Goal: Task Accomplishment & Management: Use online tool/utility

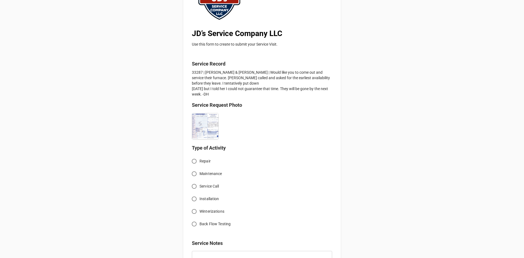
scroll to position [82, 0]
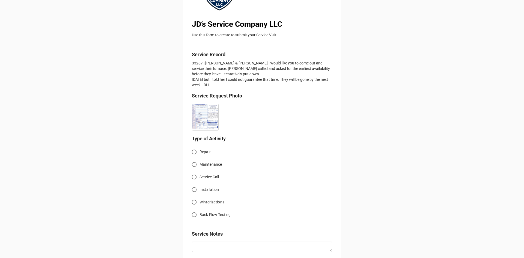
click at [195, 177] on input "Service Call" at bounding box center [194, 177] width 11 height 11
radio input "true"
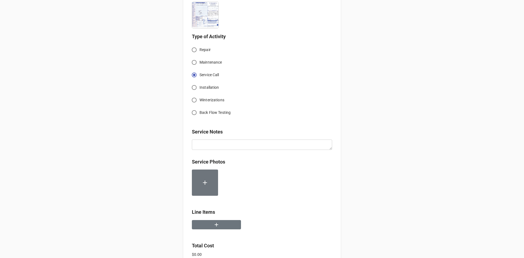
scroll to position [191, 0]
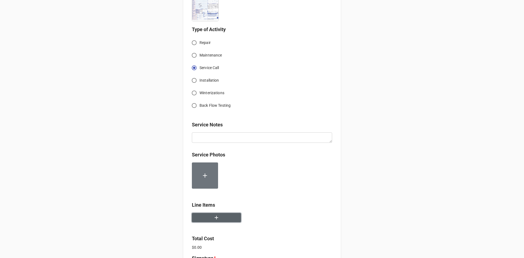
click at [218, 219] on icon "button" at bounding box center [217, 218] width 6 height 6
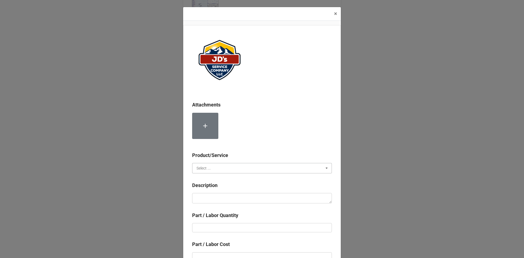
click at [232, 170] on input "text" at bounding box center [262, 168] width 139 height 10
click at [204, 175] on div "Services" at bounding box center [261, 178] width 139 height 10
click at [215, 196] on textarea at bounding box center [262, 198] width 140 height 10
paste textarea "9:00am-10:30am; Service Address: [STREET_ADDRESS][PERSON_NAME] Serviced, cleane…"
type textarea "x"
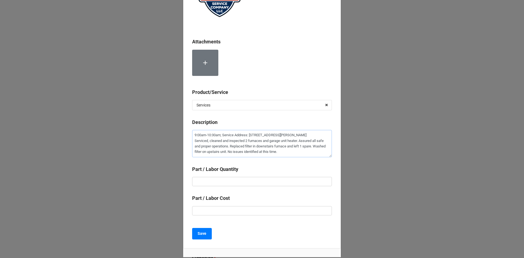
scroll to position [82, 0]
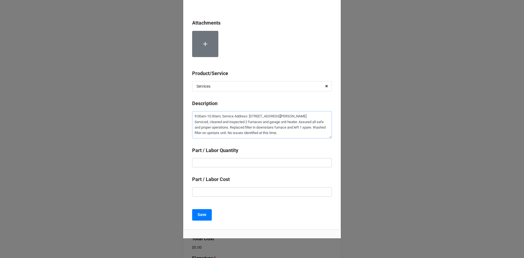
type textarea "9:00am-10:30am; Service Address: [STREET_ADDRESS][PERSON_NAME] Serviced, cleane…"
click at [263, 165] on input "text" at bounding box center [262, 162] width 140 height 9
type textarea "x"
type input "1"
type textarea "x"
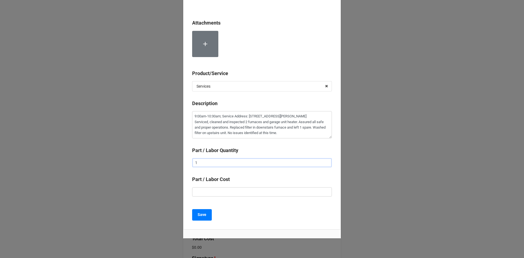
type input "1."
type textarea "x"
type input "1.5"
type textarea "x"
type input "$2.00"
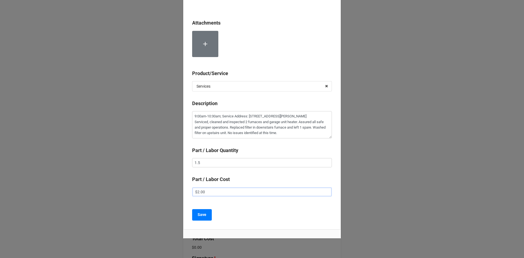
type textarea "x"
type input "$22.00"
type textarea "x"
type input "$225.00"
click at [205, 212] on button "Save" at bounding box center [202, 214] width 20 height 11
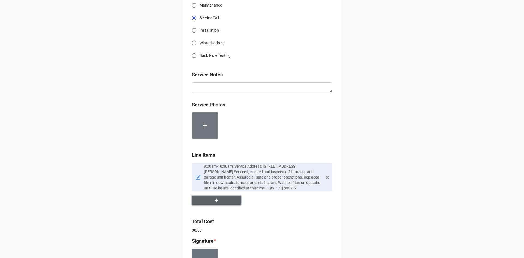
scroll to position [246, 0]
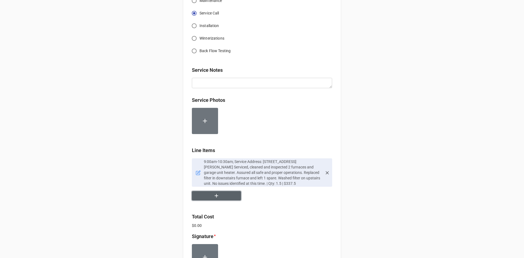
click at [214, 199] on icon "button" at bounding box center [217, 196] width 6 height 6
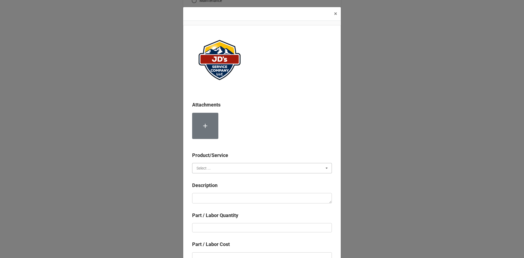
click at [229, 173] on input "text" at bounding box center [262, 168] width 139 height 10
click at [232, 192] on div "Material Cost" at bounding box center [261, 188] width 139 height 10
click at [241, 191] on b "Description" at bounding box center [262, 187] width 140 height 10
click at [242, 194] on textarea at bounding box center [262, 198] width 140 height 10
type textarea "x"
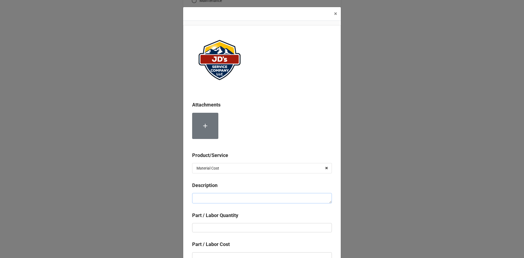
type textarea "1"
type textarea "x"
type textarea "10"
type textarea "x"
type textarea "1"
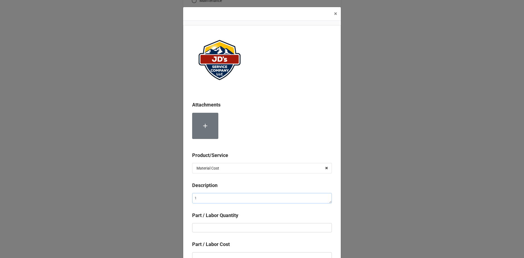
type textarea "x"
type textarea "16"
type textarea "x"
type textarea "16x"
type textarea "x"
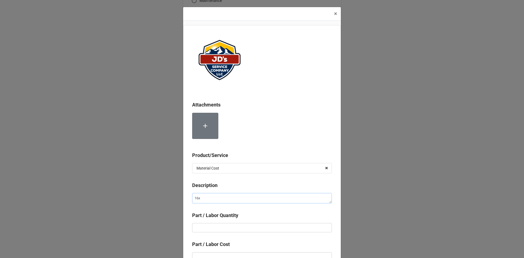
type textarea "16x2"
type textarea "x"
type textarea "16x25"
type textarea "x"
type textarea "16x25x"
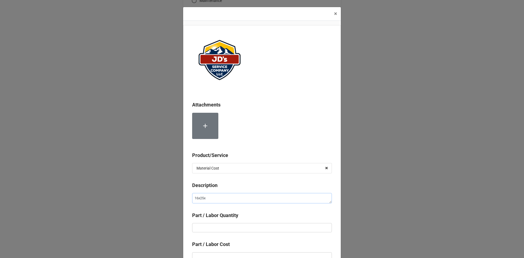
type textarea "x"
type textarea "16x25x1"
type textarea "x"
type textarea "16x25x1"
type textarea "x"
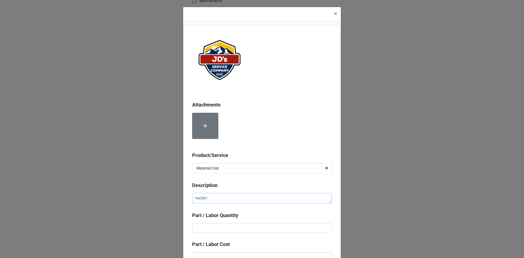
type textarea "16x25x1 P"
type textarea "x"
type textarea "16x25x1 Pl"
type textarea "x"
type textarea "16x25x1 Ple"
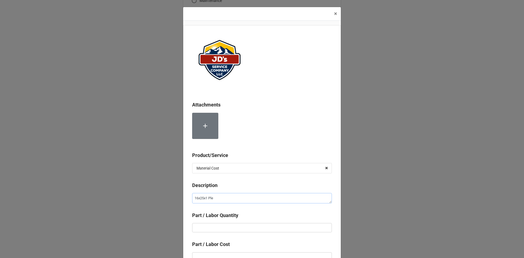
type textarea "x"
type textarea "16x25x1 Plea"
type textarea "x"
type textarea "16x25x1 Pleat"
type textarea "x"
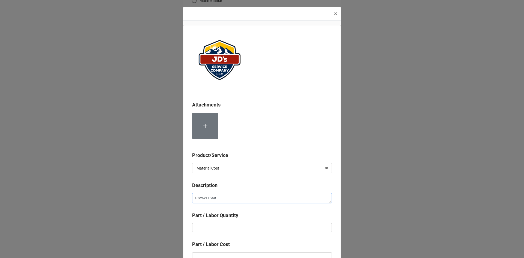
type textarea "16x25x1 Pleate"
type textarea "x"
type textarea "16x25x1 Pleated"
type textarea "x"
type textarea "16x25x1 Pleated"
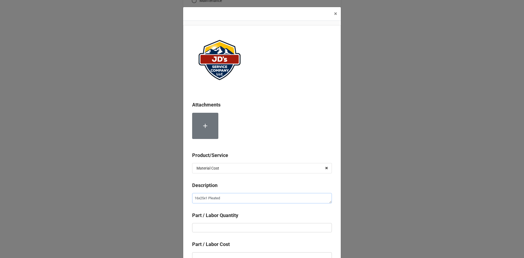
type textarea "x"
type textarea "16x25x1 Pleated F"
type textarea "x"
type textarea "16x25x1 Pleated Fi"
type textarea "x"
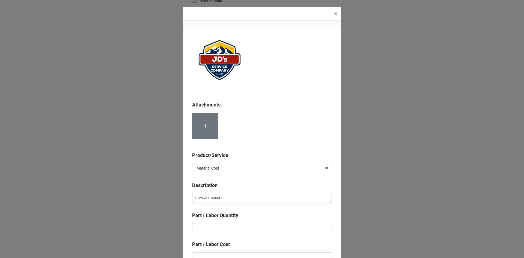
type textarea "16x25x1 Pleated Fil"
type textarea "x"
type textarea "16x25x1 Pleated Filt"
type textarea "x"
type textarea "16x25x1 Pleated Filte"
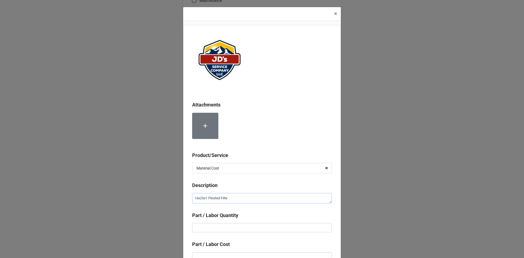
type textarea "x"
type textarea "16x25x1 Pleated Filter"
type textarea "x"
type input "2"
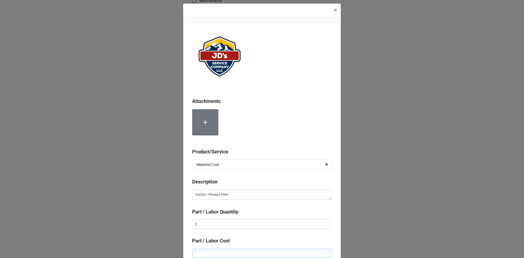
type textarea "x"
type input "$2.00"
type textarea "x"
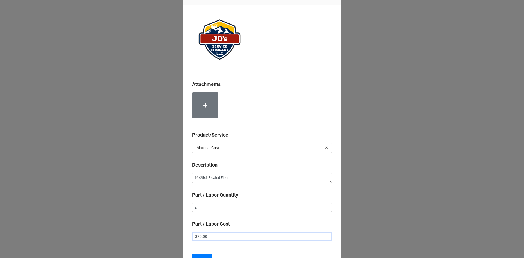
scroll to position [31, 0]
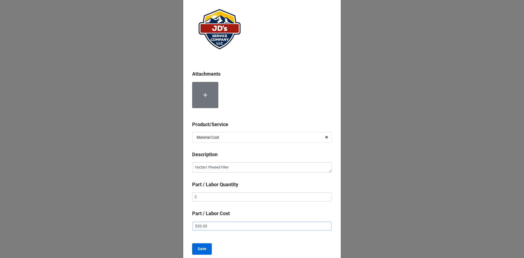
type input "$20.00"
click at [209, 246] on button "Save" at bounding box center [202, 248] width 20 height 11
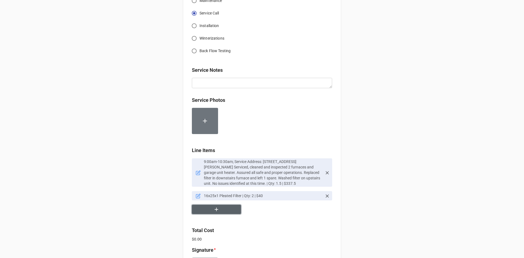
click at [232, 209] on button "button" at bounding box center [216, 210] width 49 height 10
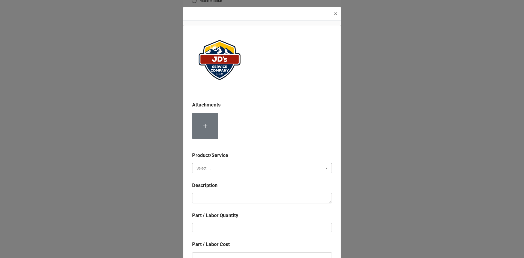
click at [233, 167] on input "text" at bounding box center [262, 168] width 139 height 10
click at [214, 189] on span "Material Cost" at bounding box center [208, 188] width 23 height 4
click at [214, 198] on textarea at bounding box center [262, 198] width 140 height 10
type textarea "x"
type textarea "C"
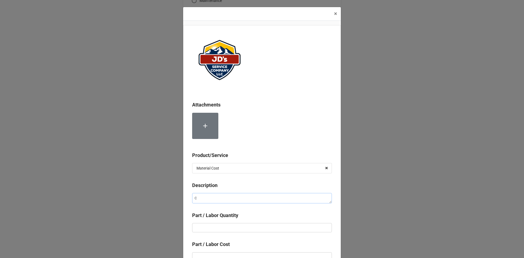
type textarea "x"
type textarea "Co"
type textarea "x"
type textarea "Com"
type textarea "x"
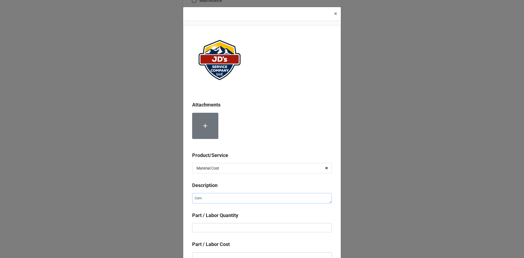
type textarea "Comp"
type textarea "x"
type textarea "Compr"
type textarea "x"
type textarea "Compre"
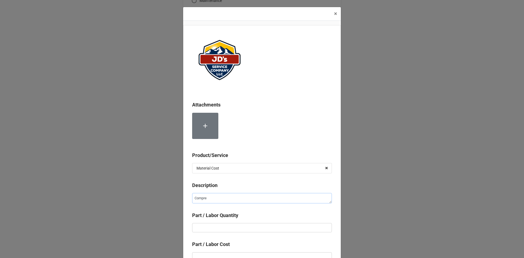
type textarea "x"
type textarea "Compres"
type textarea "x"
type textarea "Compress"
type textarea "x"
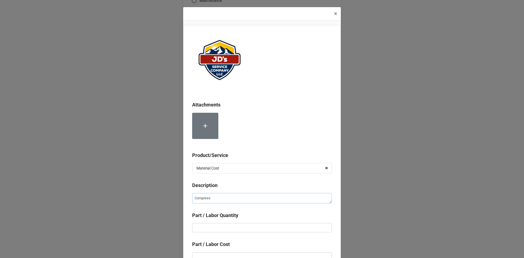
type textarea "Compresse"
type textarea "x"
type textarea "Compressed"
type textarea "x"
type textarea "Compressed"
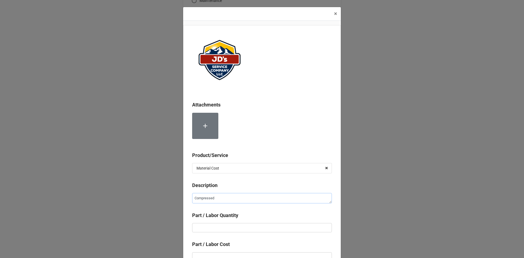
type textarea "x"
type textarea "Compressed N"
type textarea "x"
type textarea "Compressed Ni"
type textarea "x"
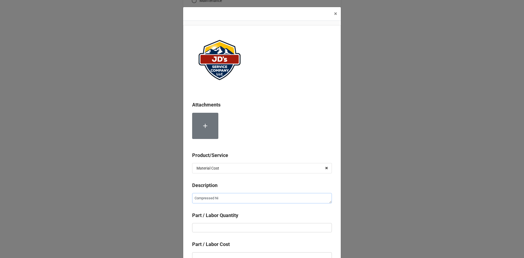
type textarea "Compressed Nit"
type textarea "x"
type textarea "Compressed Nitr"
type textarea "x"
type textarea "Compressed Nitro"
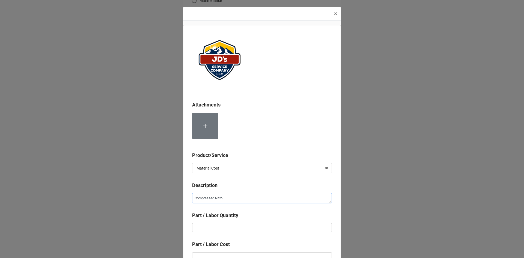
type textarea "x"
type textarea "Compressed Nitrog"
type textarea "x"
type textarea "Compressed Nitroge"
type textarea "x"
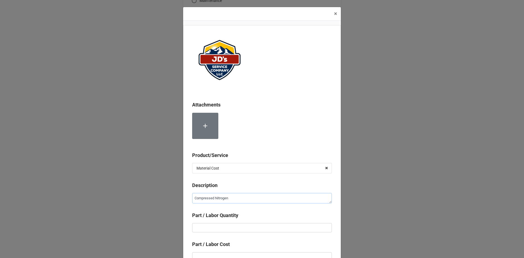
type textarea "Compressed Nitrogen"
type textarea "x"
type input "4"
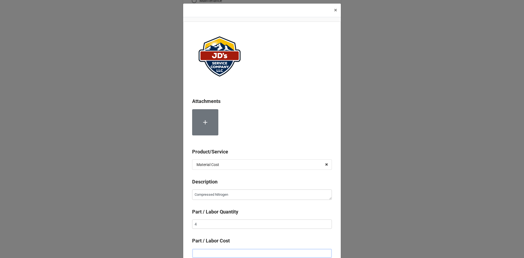
type textarea "x"
type input "$2.00"
type textarea "x"
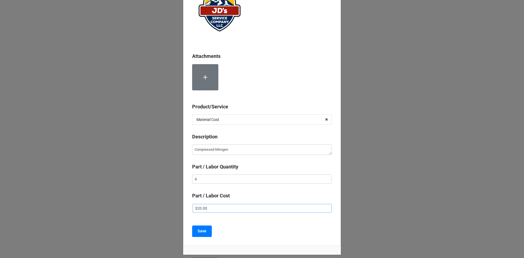
scroll to position [58, 0]
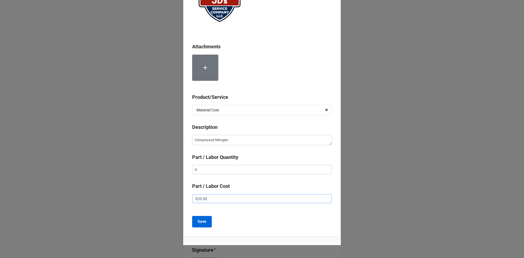
type input "$20.00"
click at [204, 222] on b "Save" at bounding box center [202, 222] width 9 height 6
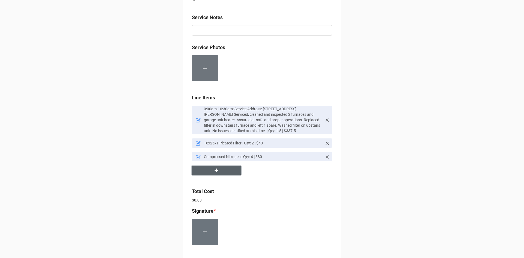
scroll to position [328, 0]
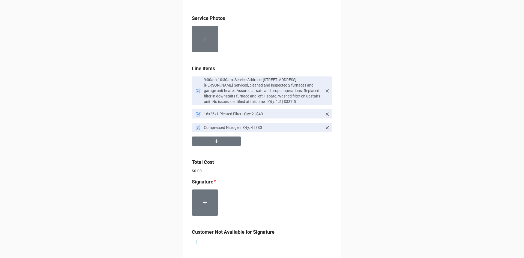
click at [192, 240] on label at bounding box center [194, 240] width 5 height 0
checkbox input "true"
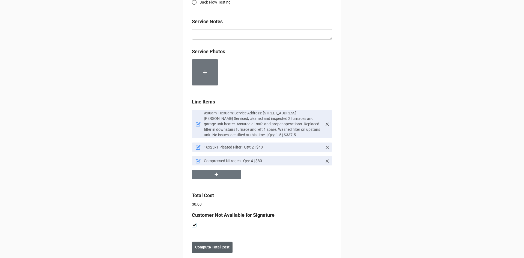
scroll to position [307, 0]
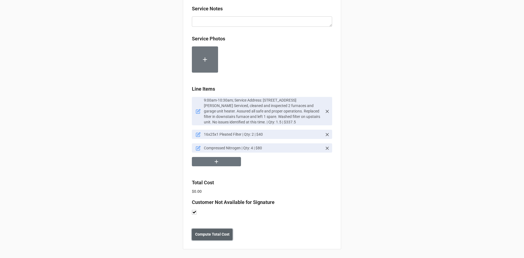
click at [221, 235] on b "Compute Total Cost" at bounding box center [212, 235] width 34 height 6
click at [193, 235] on button "Save" at bounding box center [202, 234] width 20 height 11
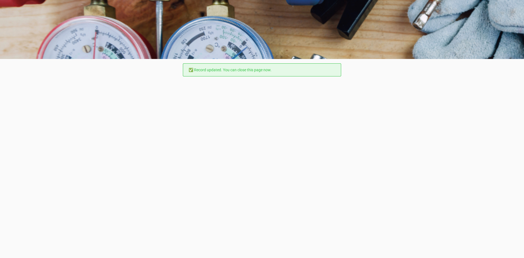
scroll to position [0, 0]
